Goal: Use online tool/utility: Utilize a website feature to perform a specific function

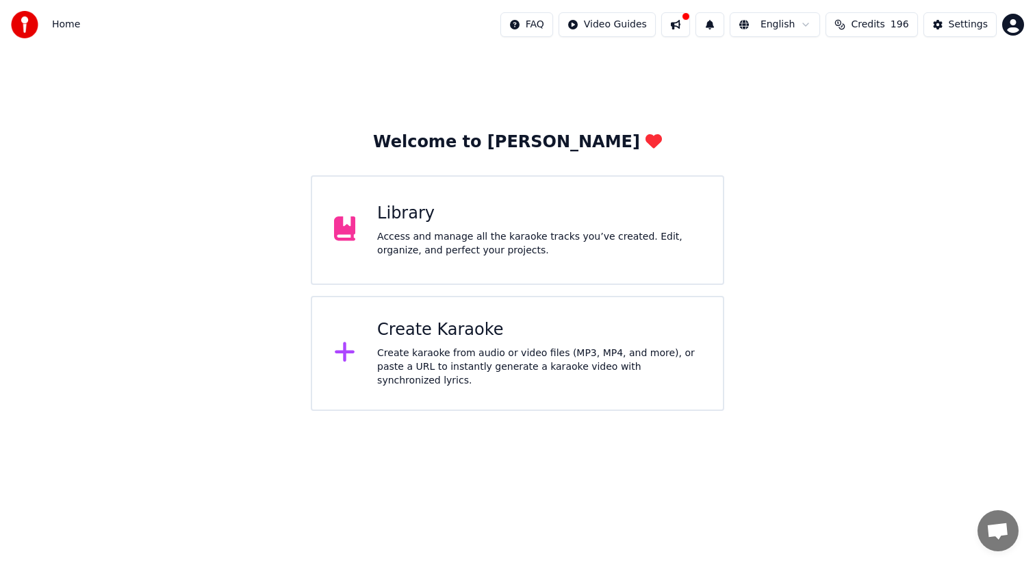
click at [421, 352] on div "Create karaoke from audio or video files (MP3, MP4, and more), or paste a URL t…" at bounding box center [539, 366] width 324 height 41
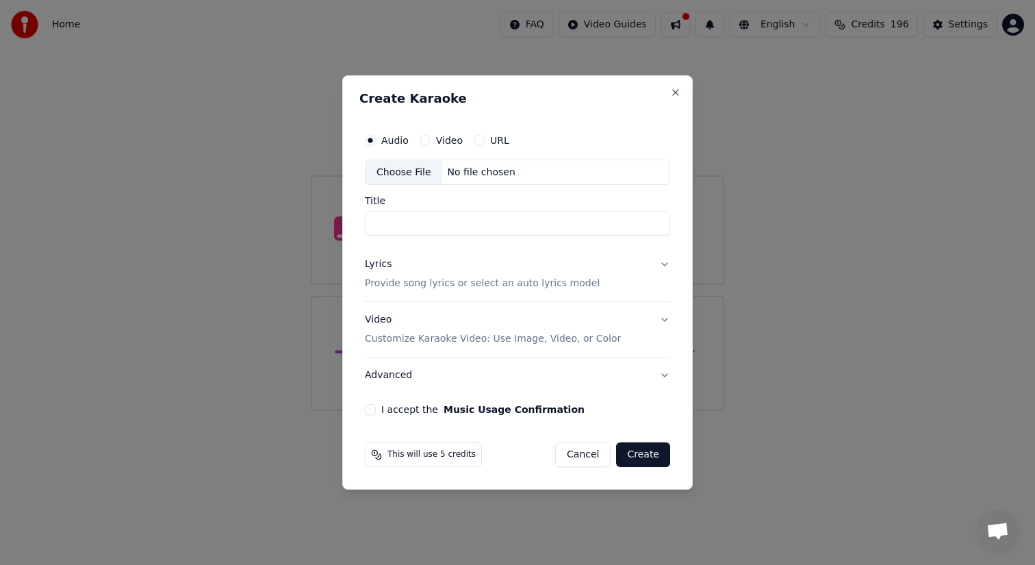
click at [404, 172] on div "Choose File" at bounding box center [403, 172] width 77 height 25
type input "**********"
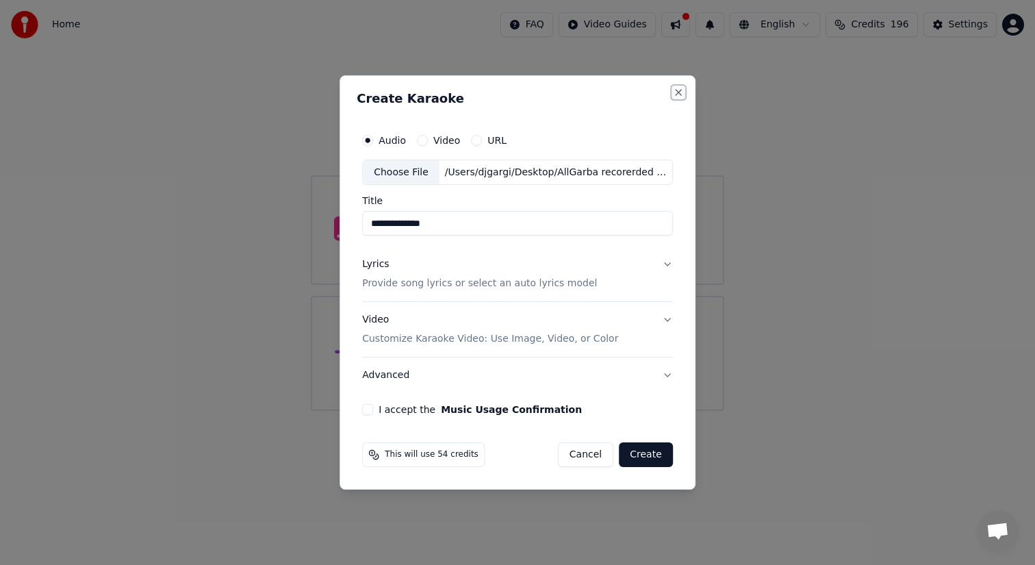
click at [676, 93] on button "Close" at bounding box center [678, 92] width 11 height 11
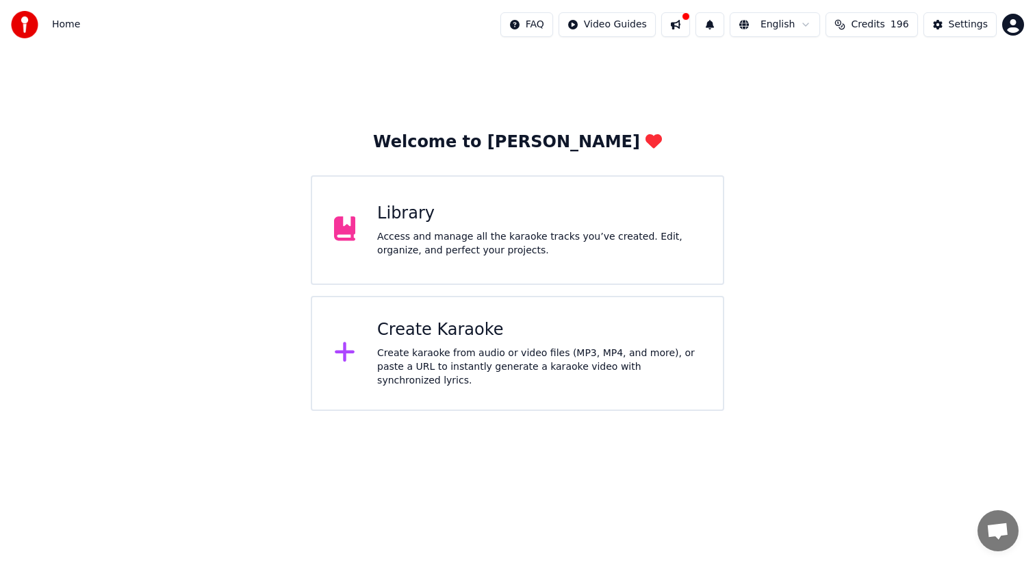
click at [418, 339] on div "Create Karaoke" at bounding box center [539, 330] width 324 height 22
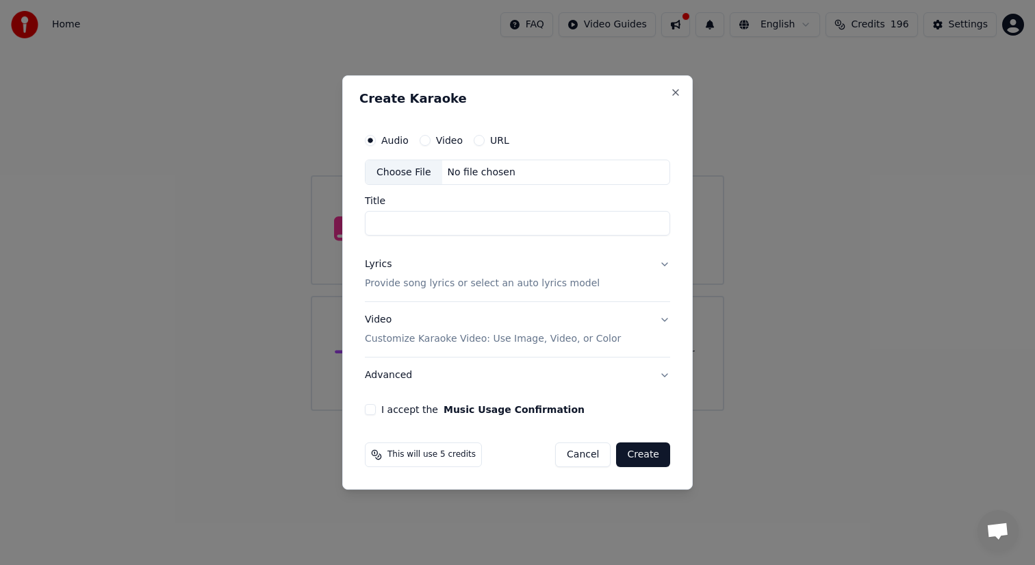
click at [402, 171] on div "Choose File" at bounding box center [403, 172] width 77 height 25
type input "**********"
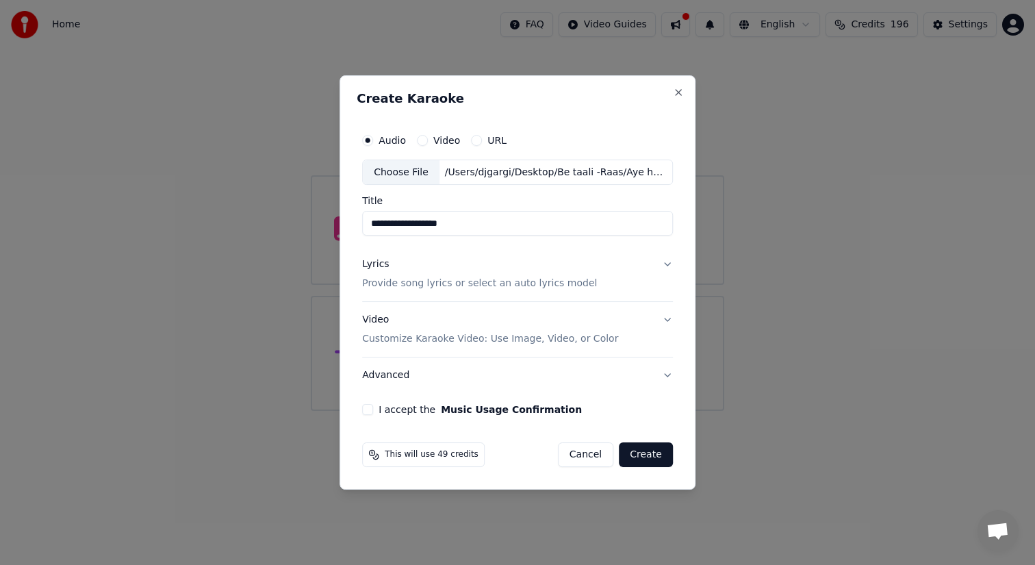
click at [666, 264] on button "Lyrics Provide song lyrics or select an auto lyrics model" at bounding box center [517, 274] width 311 height 55
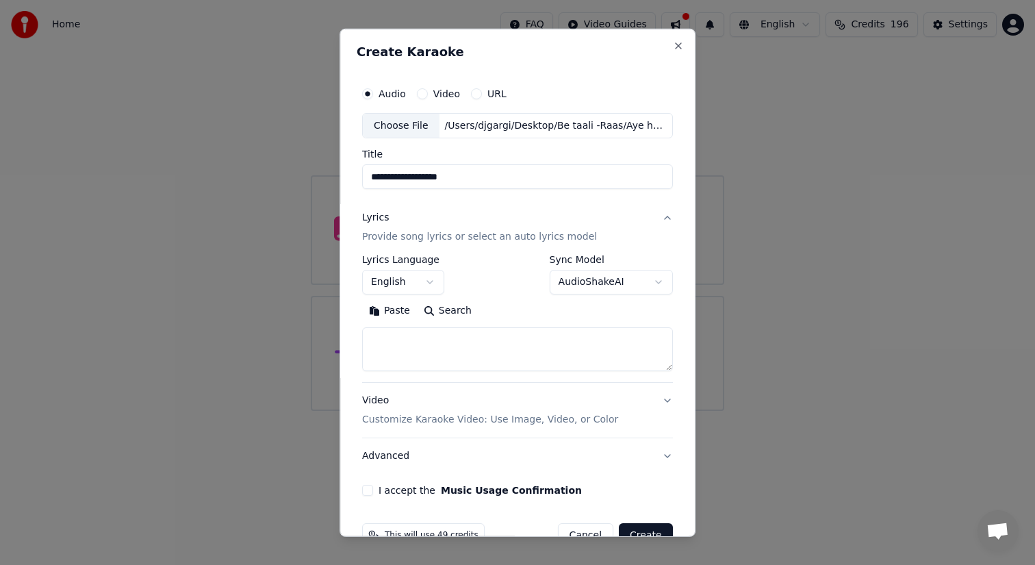
click at [430, 281] on button "English" at bounding box center [403, 282] width 82 height 25
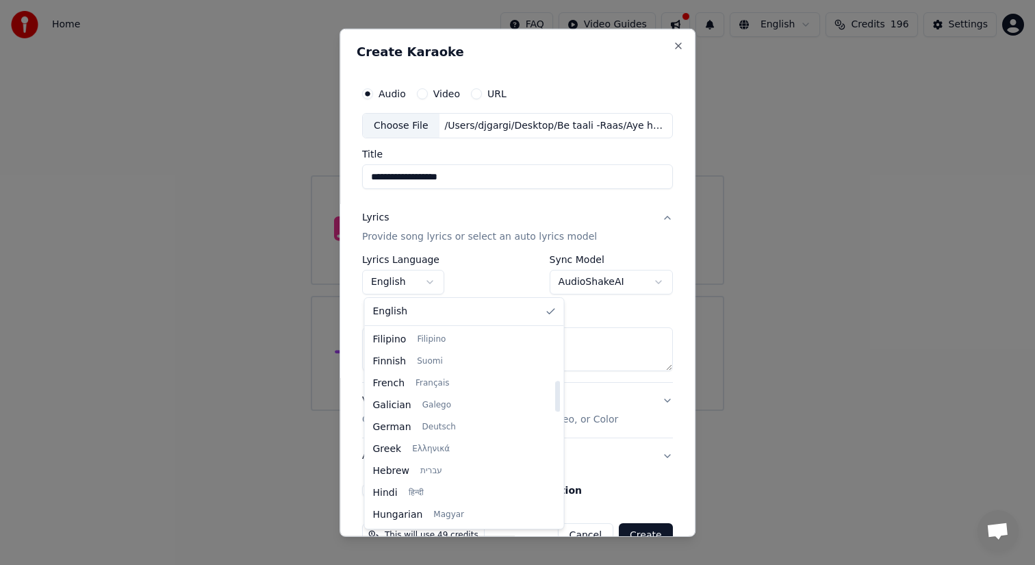
scroll to position [328, 0]
click at [922, 326] on div at bounding box center [517, 282] width 1035 height 565
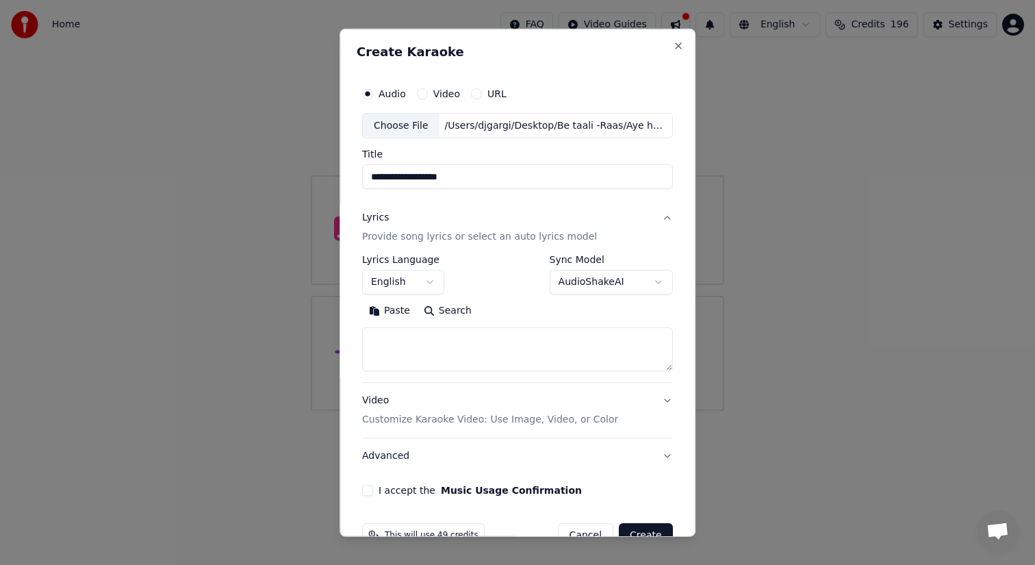
click at [656, 283] on button "AudioShakeAI" at bounding box center [610, 282] width 123 height 25
click at [675, 46] on button "Close" at bounding box center [678, 45] width 11 height 11
select select "**********"
select select
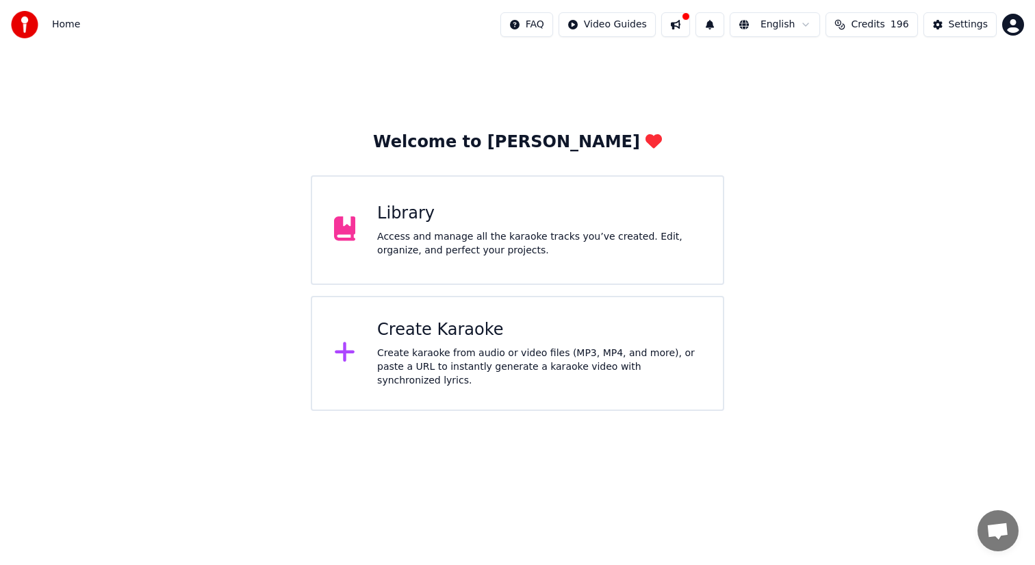
click at [682, 23] on button at bounding box center [675, 24] width 29 height 25
click at [809, 385] on div "Welcome to Youka Library Access and manage all the karaoke tracks you’ve create…" at bounding box center [517, 229] width 1035 height 361
click at [494, 361] on div "Create karaoke from audio or video files (MP3, MP4, and more), or paste a URL t…" at bounding box center [539, 366] width 324 height 41
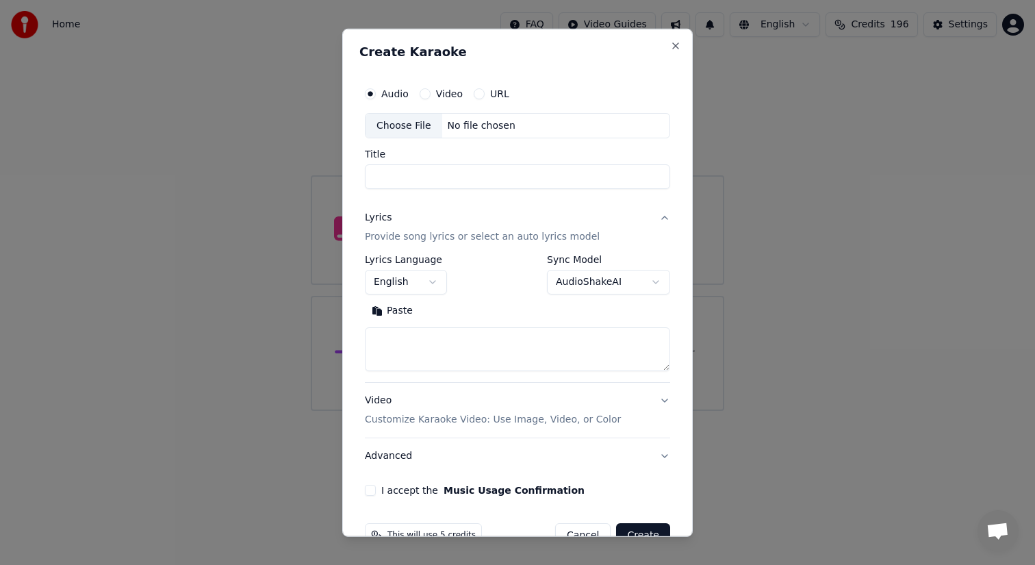
click at [671, 39] on div "**********" at bounding box center [517, 282] width 350 height 508
click at [674, 44] on button "Close" at bounding box center [675, 45] width 11 height 11
select select
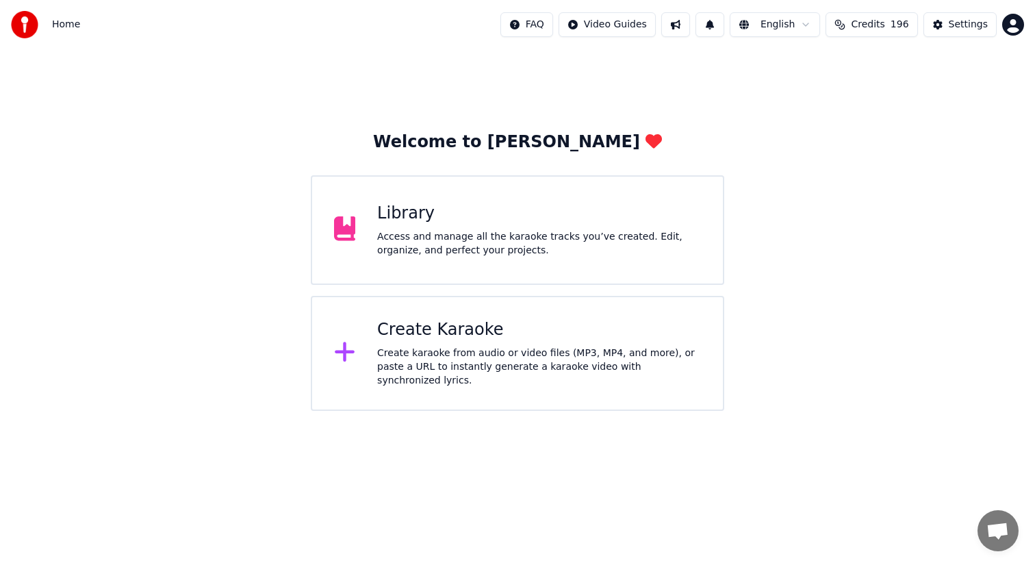
click at [456, 231] on div "Access and manage all the karaoke tracks you’ve created. Edit, organize, and pe…" at bounding box center [539, 243] width 324 height 27
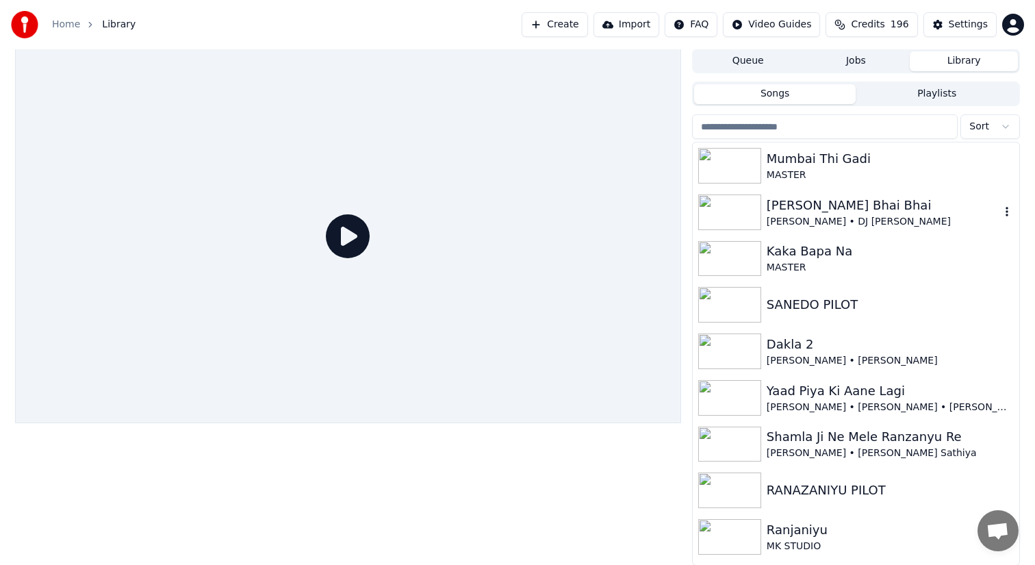
scroll to position [1, 0]
click at [644, 478] on div at bounding box center [348, 306] width 666 height 517
click at [727, 545] on img at bounding box center [729, 536] width 63 height 36
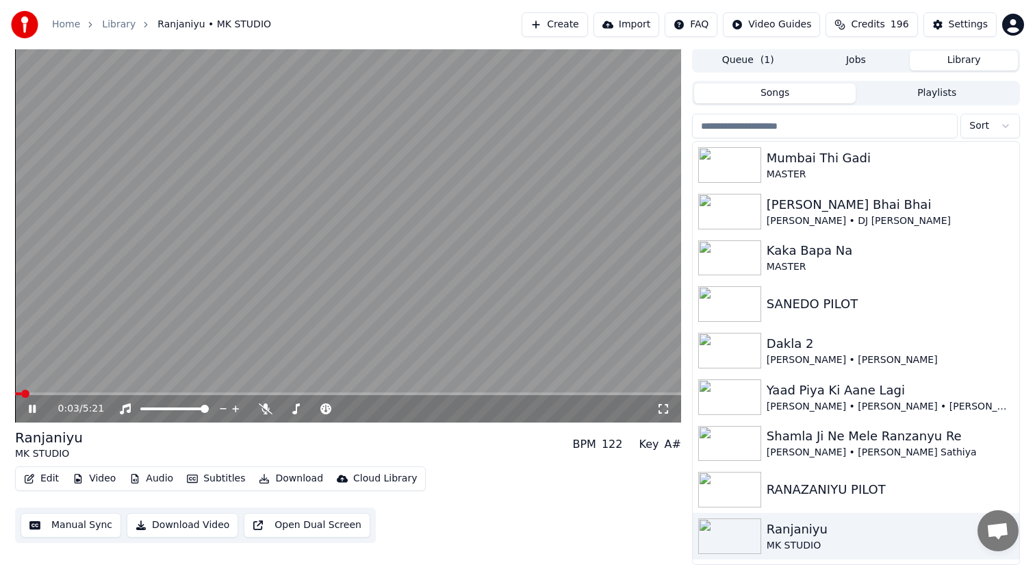
click at [46, 393] on span at bounding box center [348, 393] width 666 height 3
click at [75, 392] on span at bounding box center [348, 393] width 666 height 3
click at [316, 235] on video at bounding box center [348, 235] width 666 height 374
click at [31, 405] on icon at bounding box center [32, 409] width 8 height 10
click at [168, 391] on video at bounding box center [348, 235] width 666 height 374
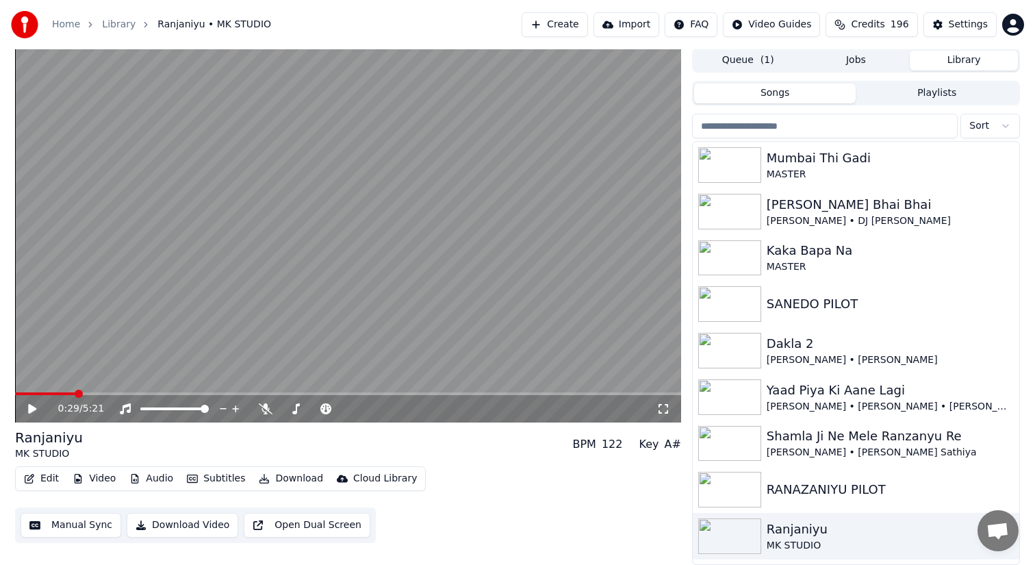
click at [123, 393] on span at bounding box center [348, 393] width 666 height 3
click at [168, 394] on span at bounding box center [170, 393] width 8 height 8
click at [31, 408] on icon at bounding box center [32, 409] width 8 height 10
click at [751, 494] on img at bounding box center [729, 489] width 63 height 36
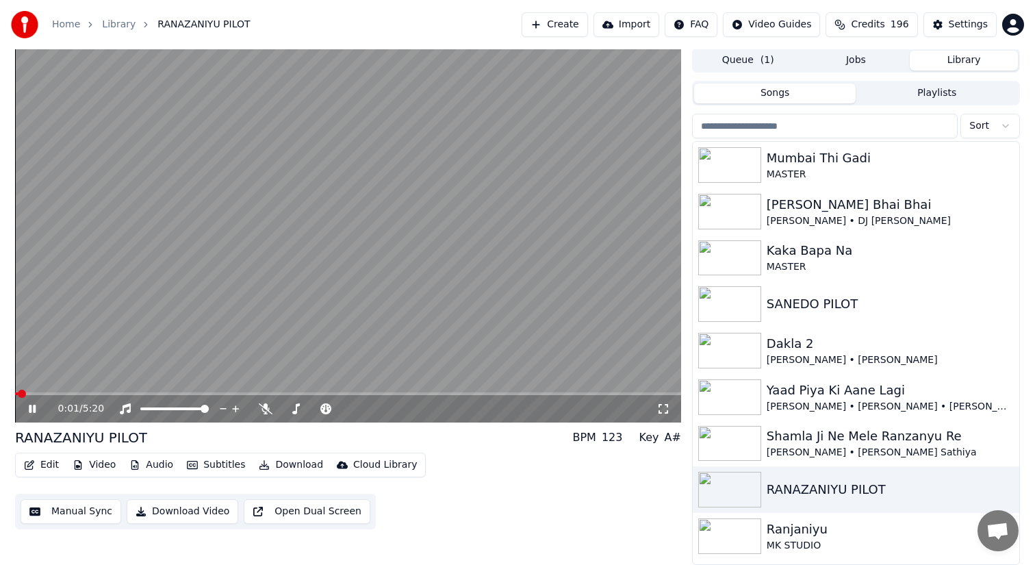
click at [70, 415] on span "0:01" at bounding box center [68, 409] width 21 height 14
click at [32, 408] on icon at bounding box center [42, 408] width 32 height 11
click at [55, 395] on span at bounding box center [348, 393] width 666 height 3
click at [87, 392] on span at bounding box center [348, 393] width 666 height 3
click at [133, 395] on div "0:35 / 5:20" at bounding box center [348, 408] width 666 height 27
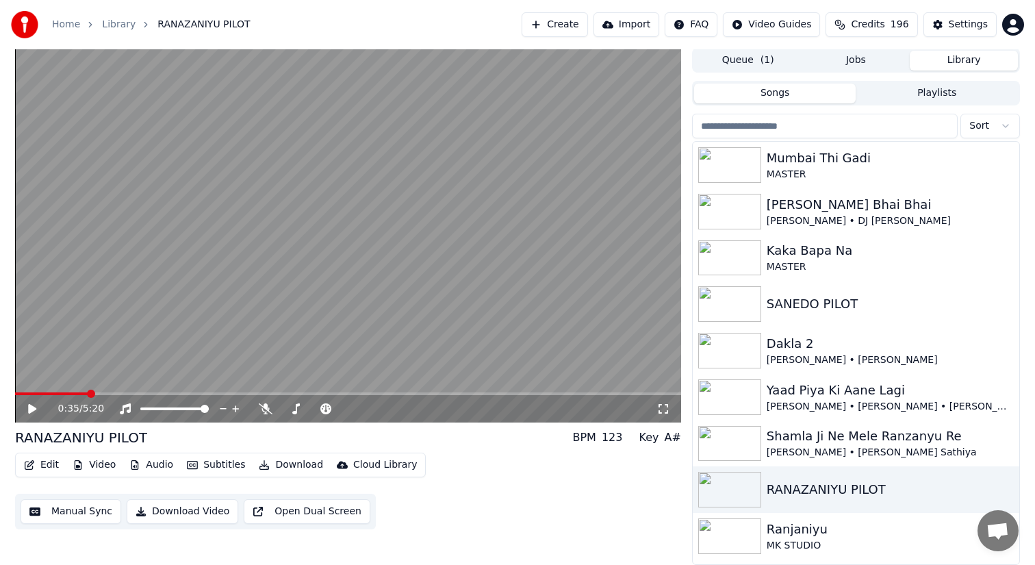
click at [172, 399] on div "0:35 / 5:20" at bounding box center [348, 408] width 666 height 27
click at [146, 396] on div "0:35 / 5:20" at bounding box center [348, 408] width 666 height 27
click at [129, 393] on span at bounding box center [348, 393] width 666 height 3
click at [152, 392] on span at bounding box center [348, 393] width 666 height 3
click at [31, 406] on icon at bounding box center [32, 409] width 8 height 10
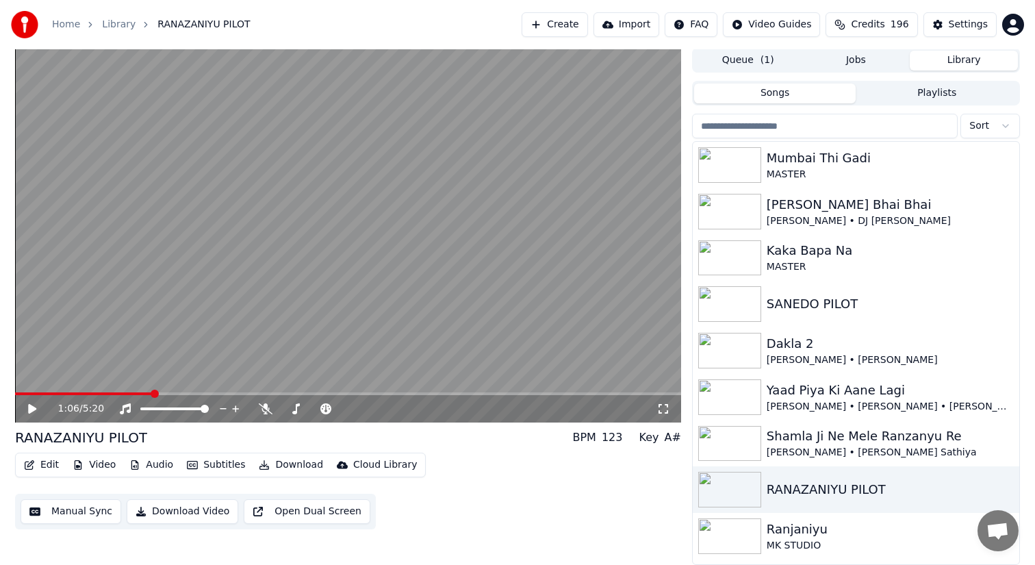
click at [85, 393] on span at bounding box center [348, 393] width 666 height 3
click at [21, 394] on span at bounding box center [348, 393] width 666 height 3
